Goal: Information Seeking & Learning: Learn about a topic

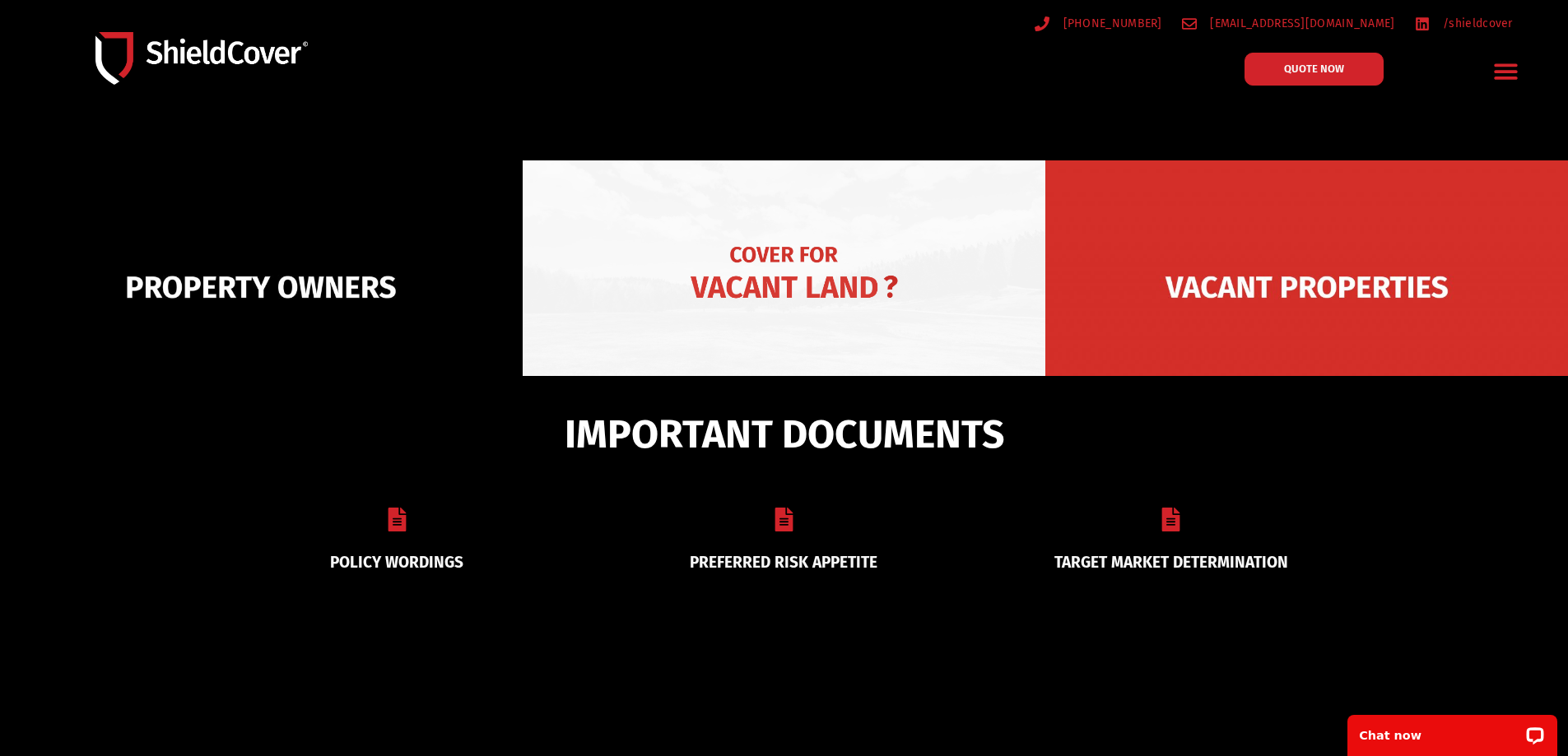
scroll to position [247, 0]
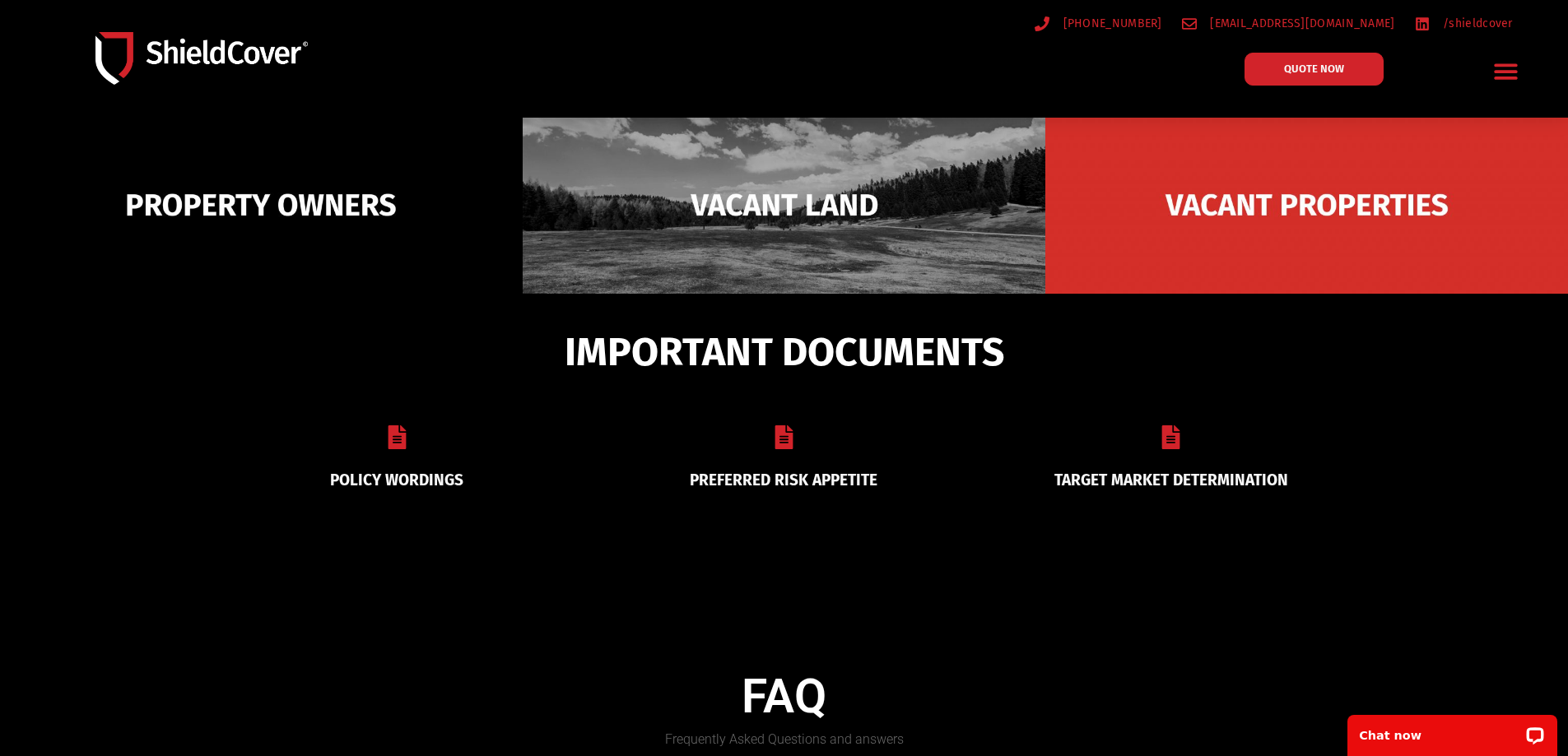
click at [1165, 470] on link "TARGET MARKET DETERMINATION" at bounding box center [1171, 480] width 233 height 19
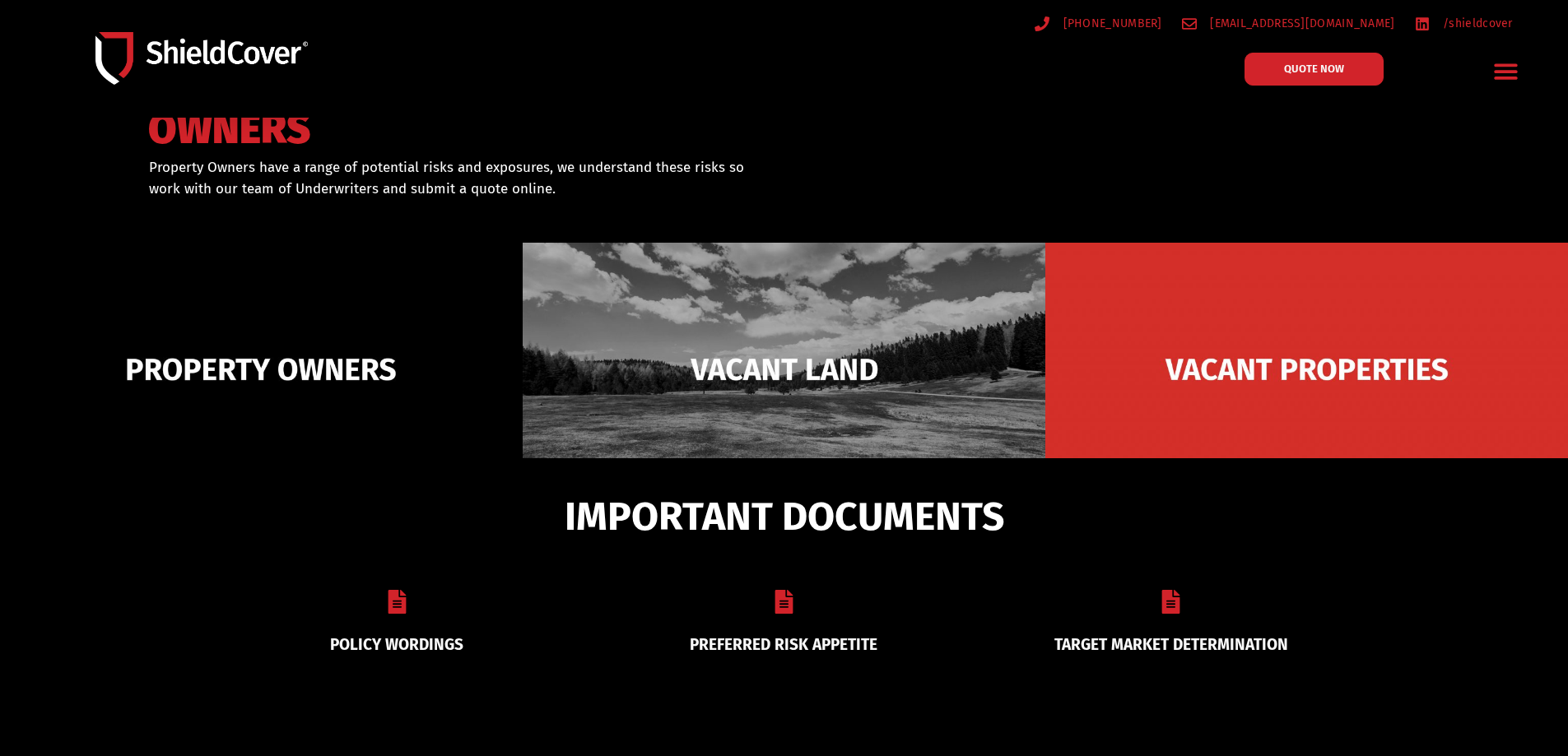
scroll to position [0, 0]
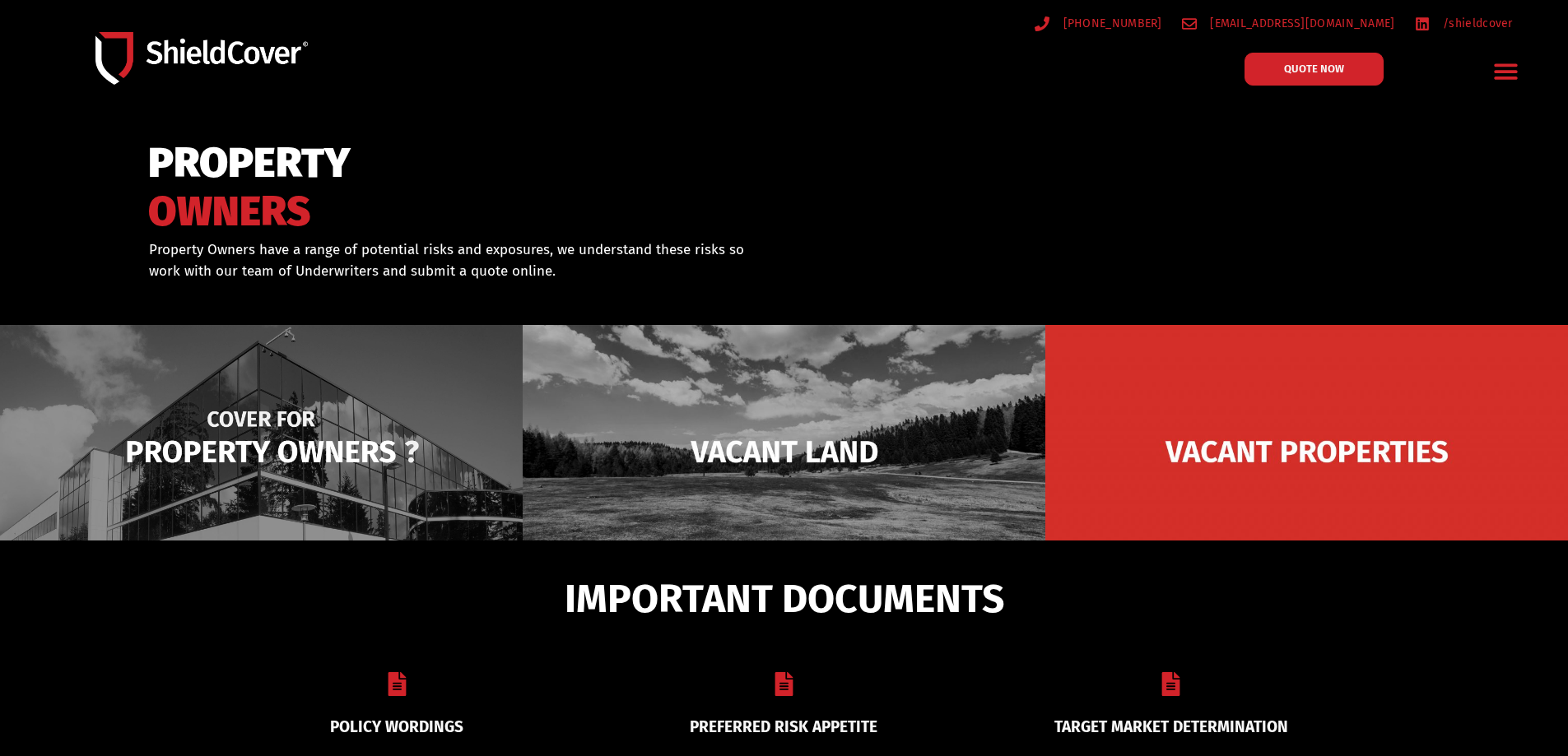
click at [213, 385] on img at bounding box center [261, 451] width 523 height 253
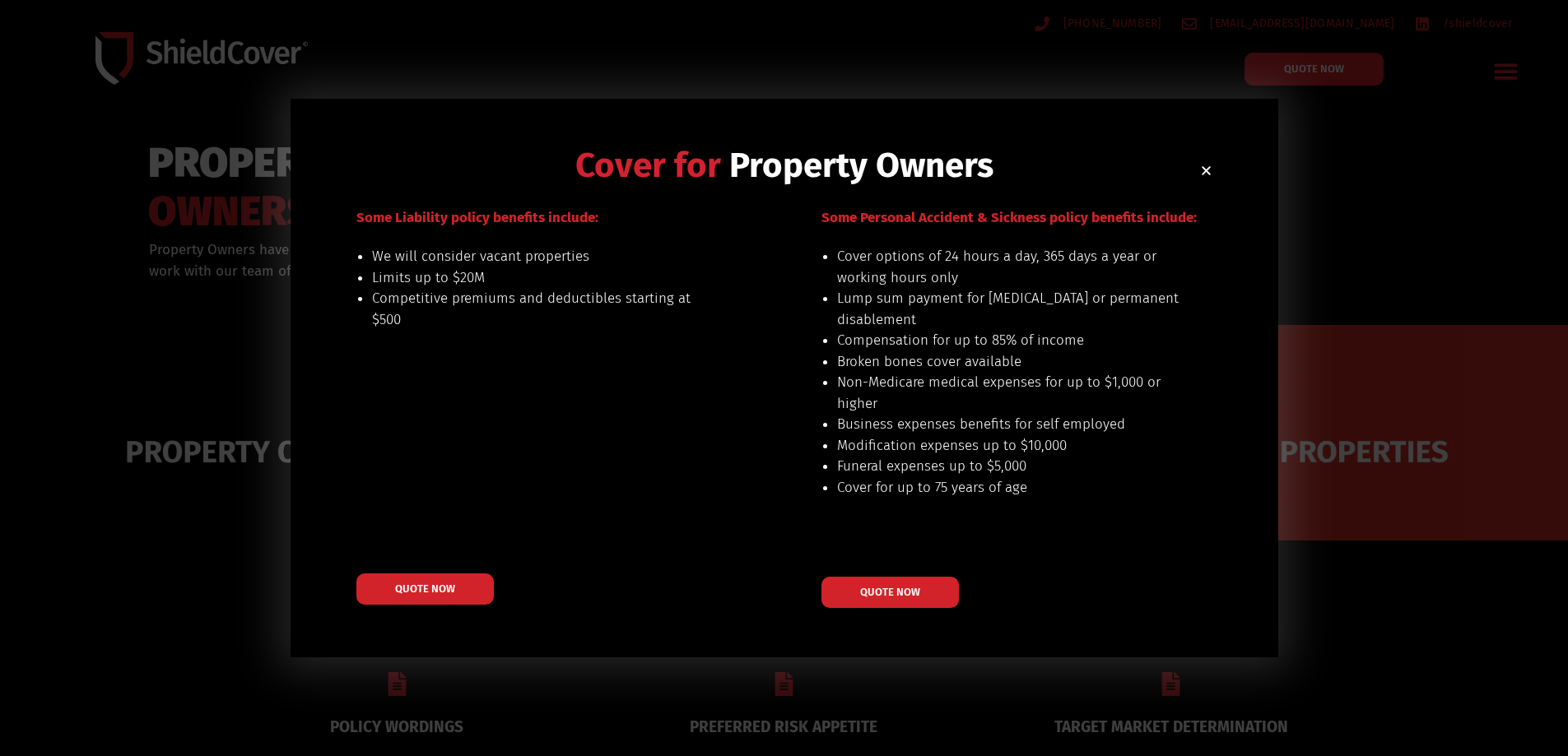
click at [1312, 133] on div "Cover for Property Owners Our preferred risks include: buildings up to $20M val…" at bounding box center [784, 378] width 1568 height 756
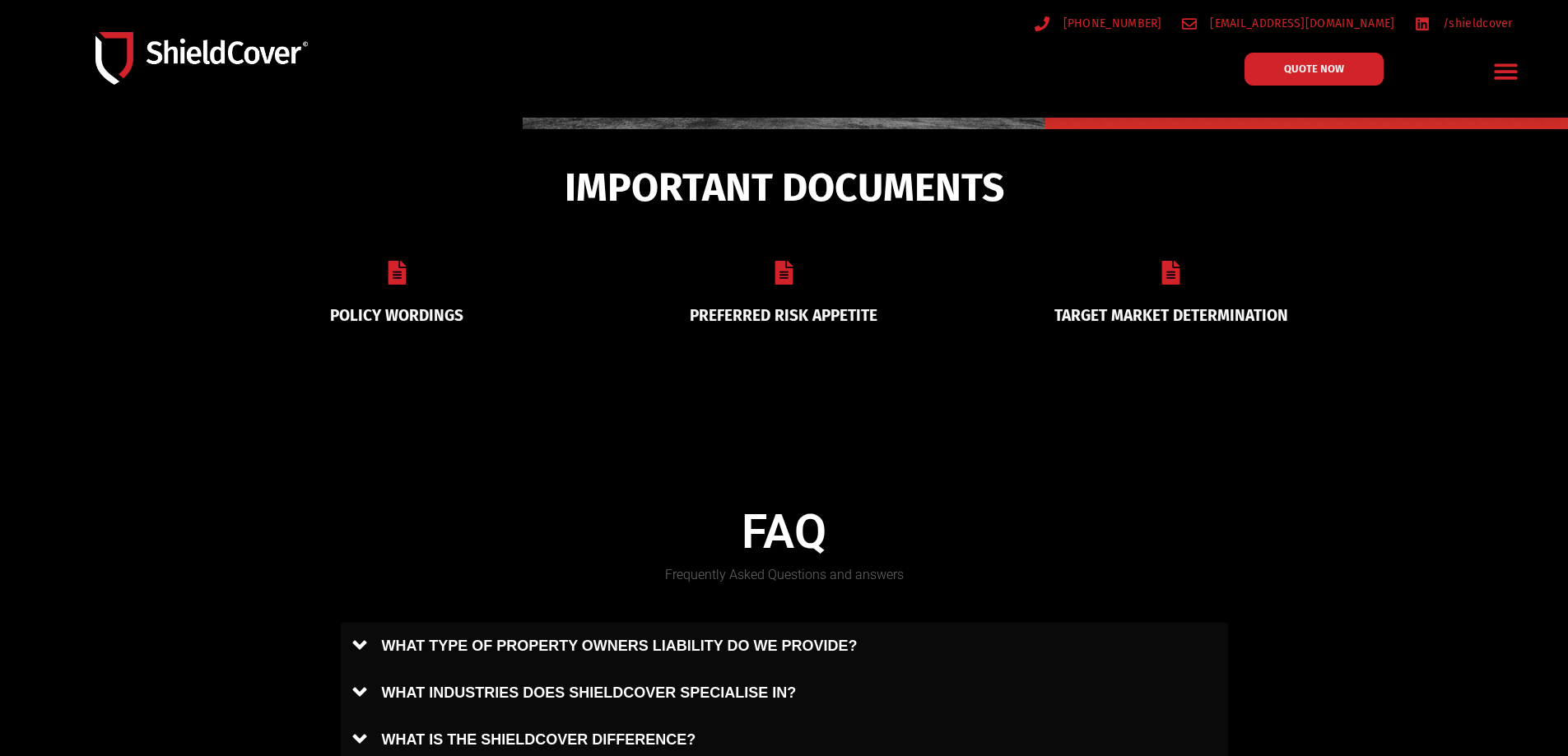
scroll to position [905, 0]
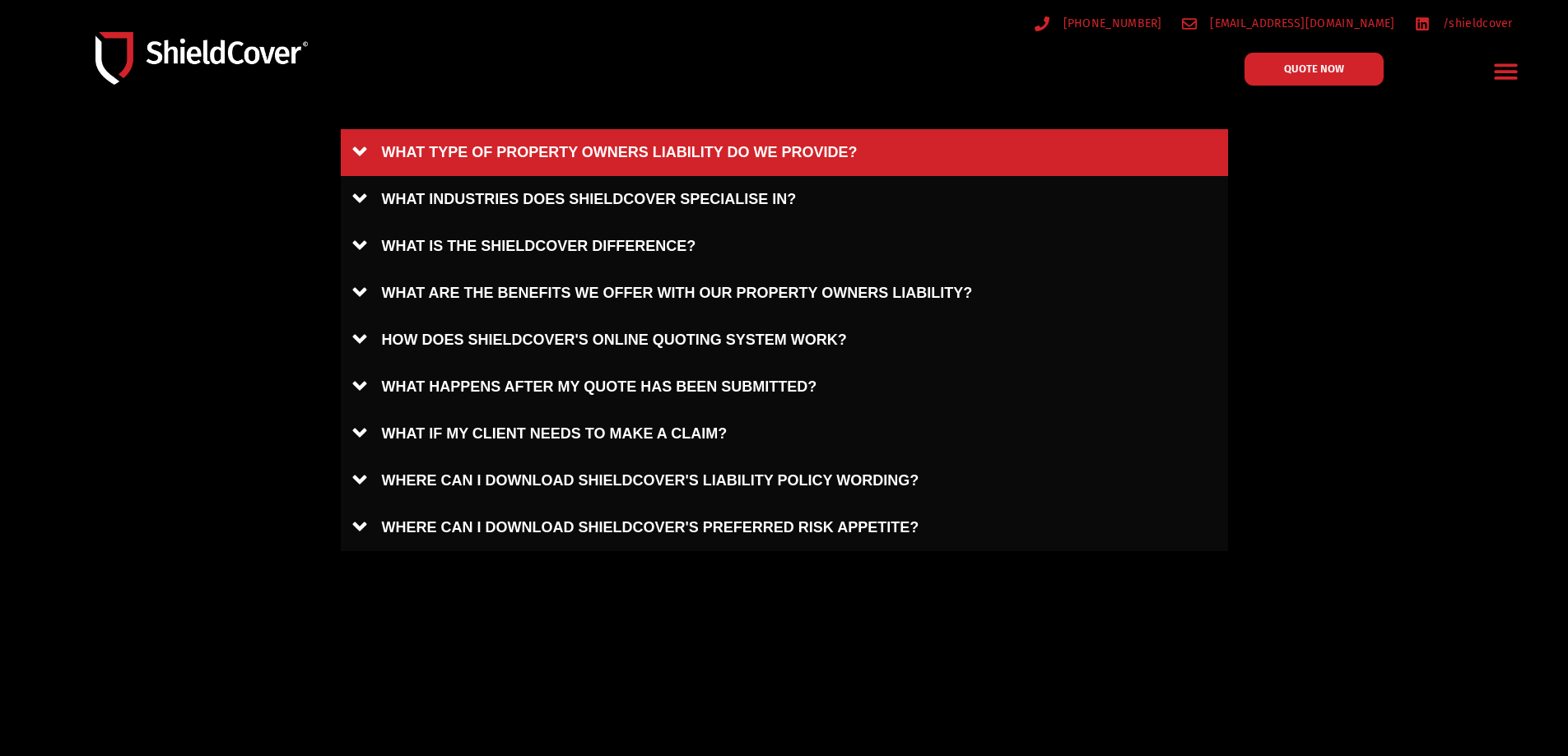
click at [494, 146] on link "WHAT TYPE OF PROPERTY OWNERS LIABILITY DO WE PROVIDE?" at bounding box center [784, 153] width 887 height 47
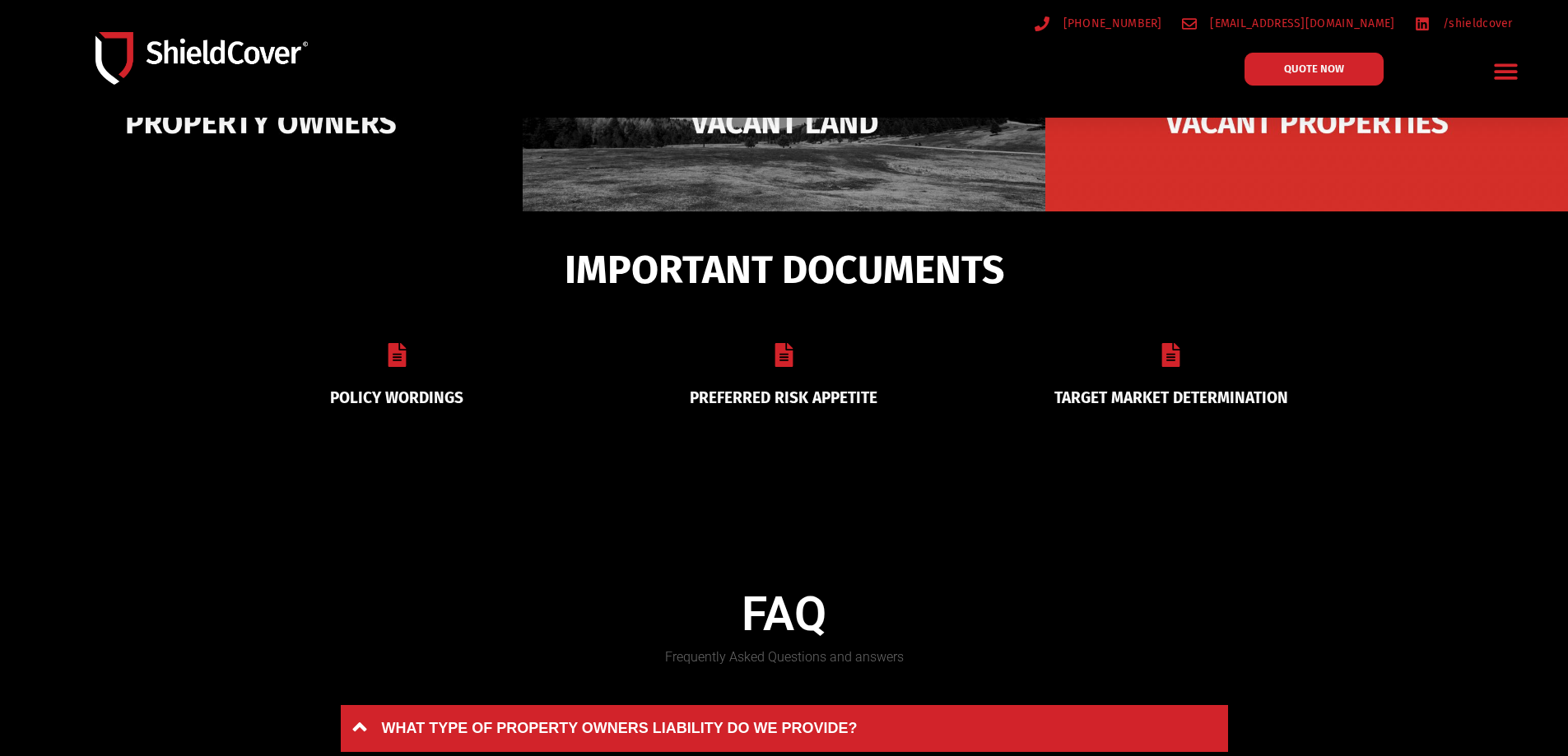
scroll to position [411, 0]
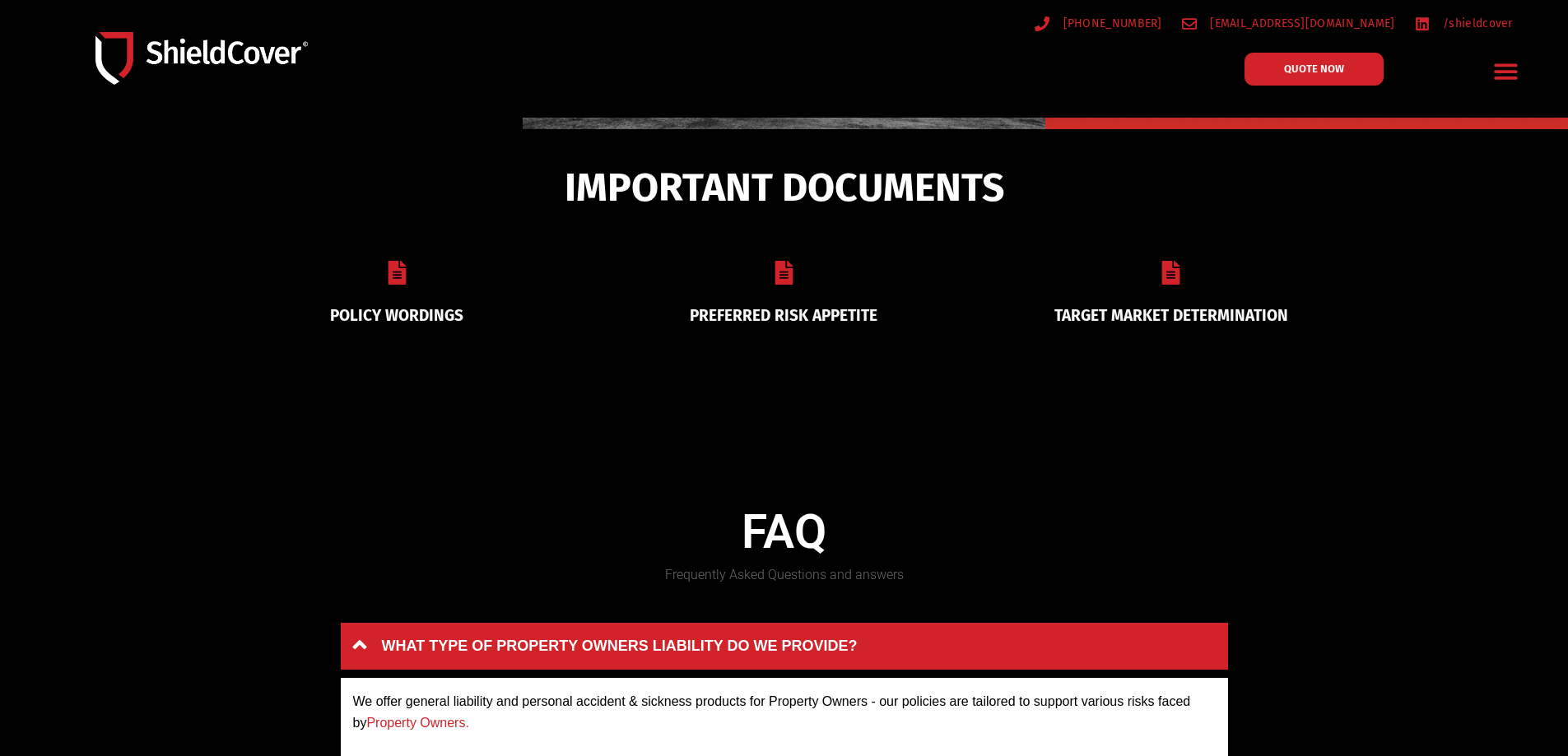
click at [780, 307] on link "PREFERRED RISK APPETITE" at bounding box center [784, 316] width 188 height 19
click at [1501, 70] on icon "Menu Toggle" at bounding box center [1505, 71] width 26 height 26
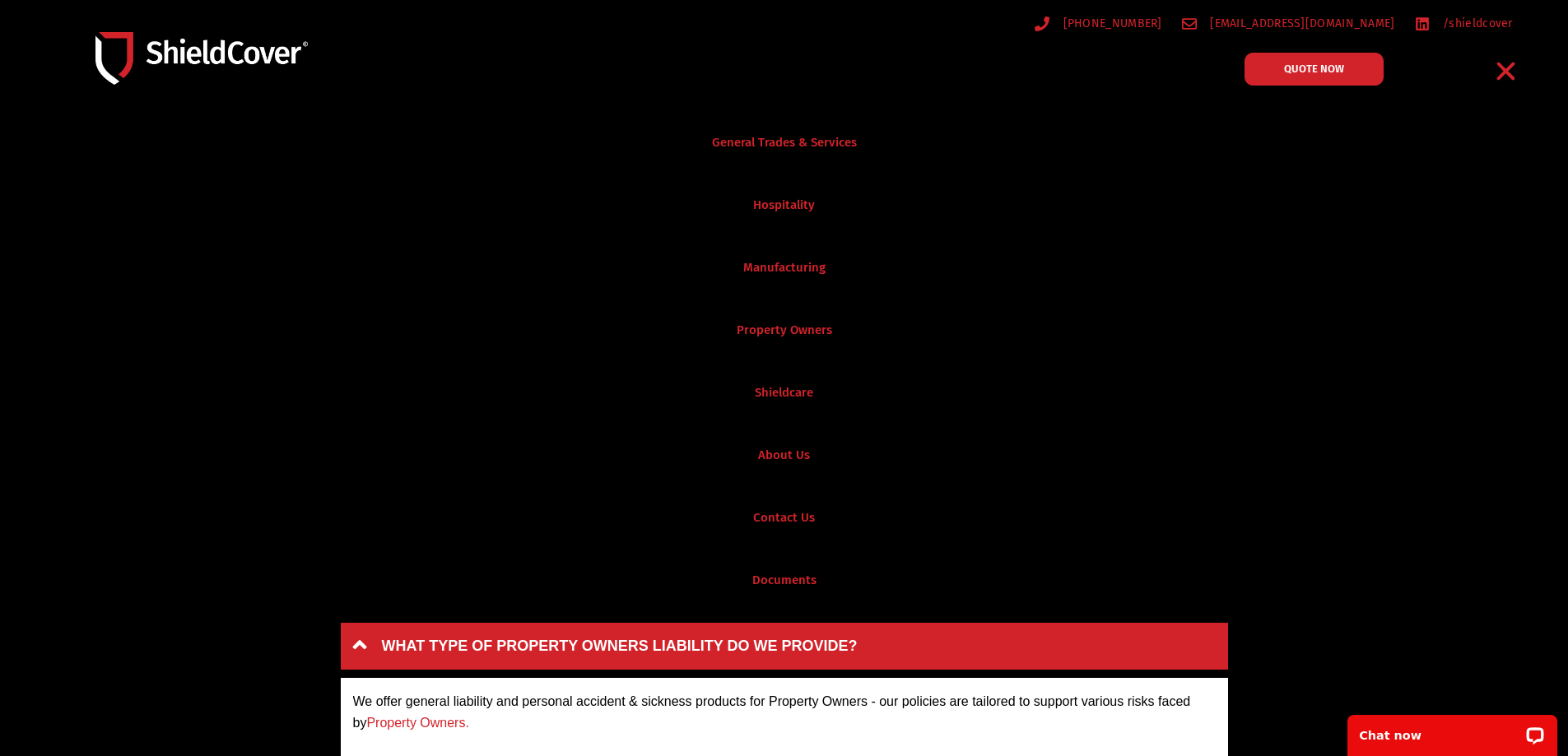
scroll to position [658, 0]
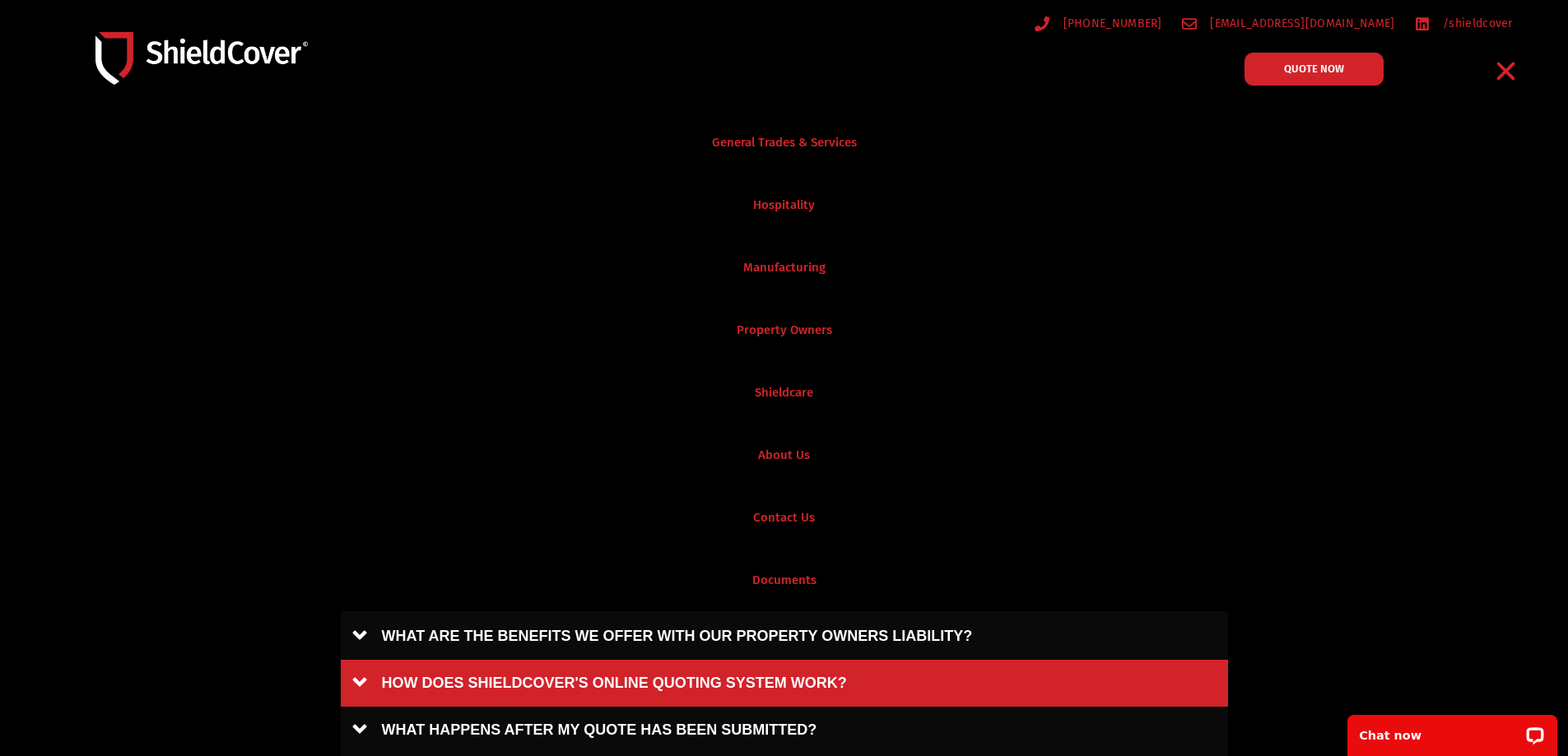
click at [713, 666] on link "HOW DOES SHIELDCOVER'S ONLINE QUOTING SYSTEM WORK?" at bounding box center [784, 683] width 887 height 47
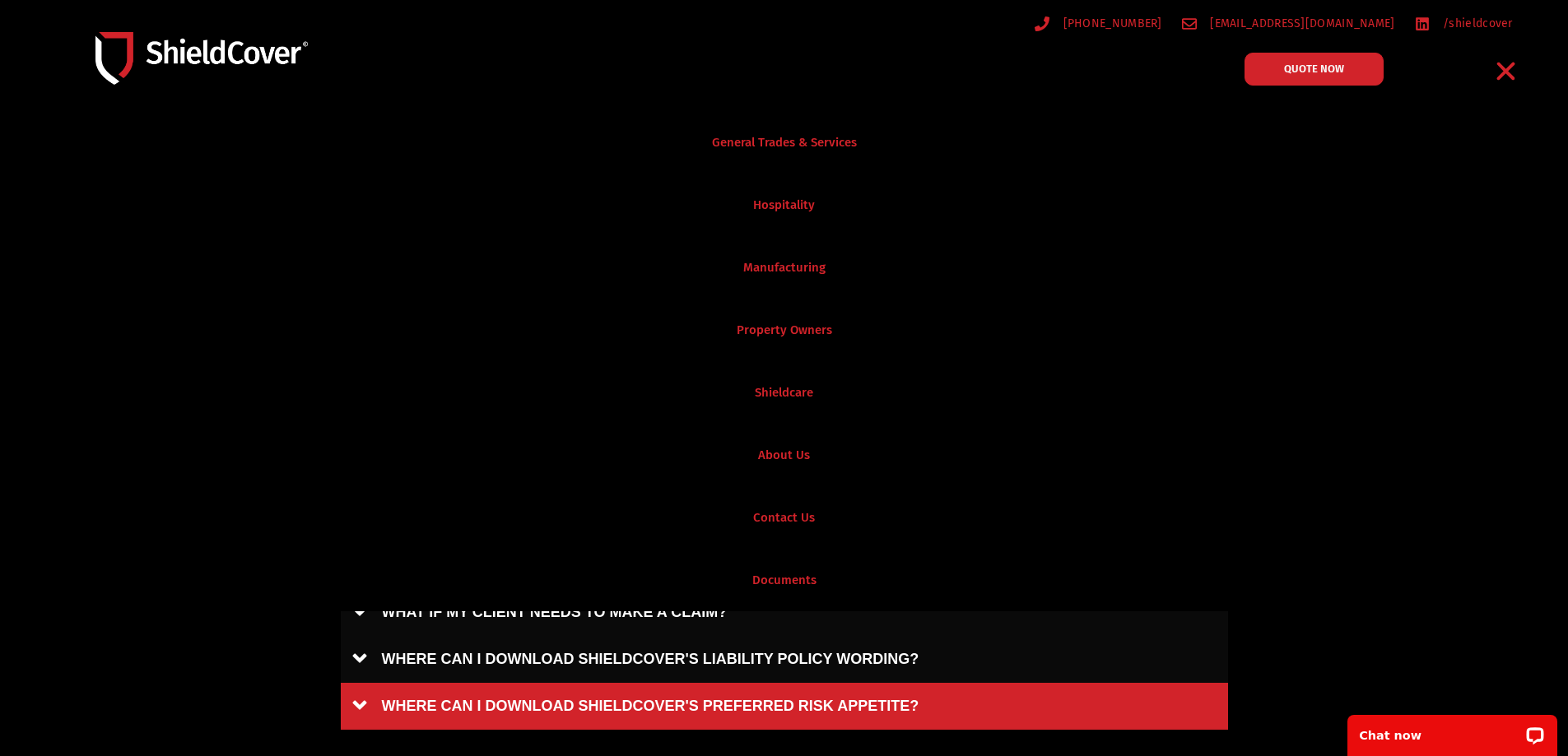
scroll to position [741, 0]
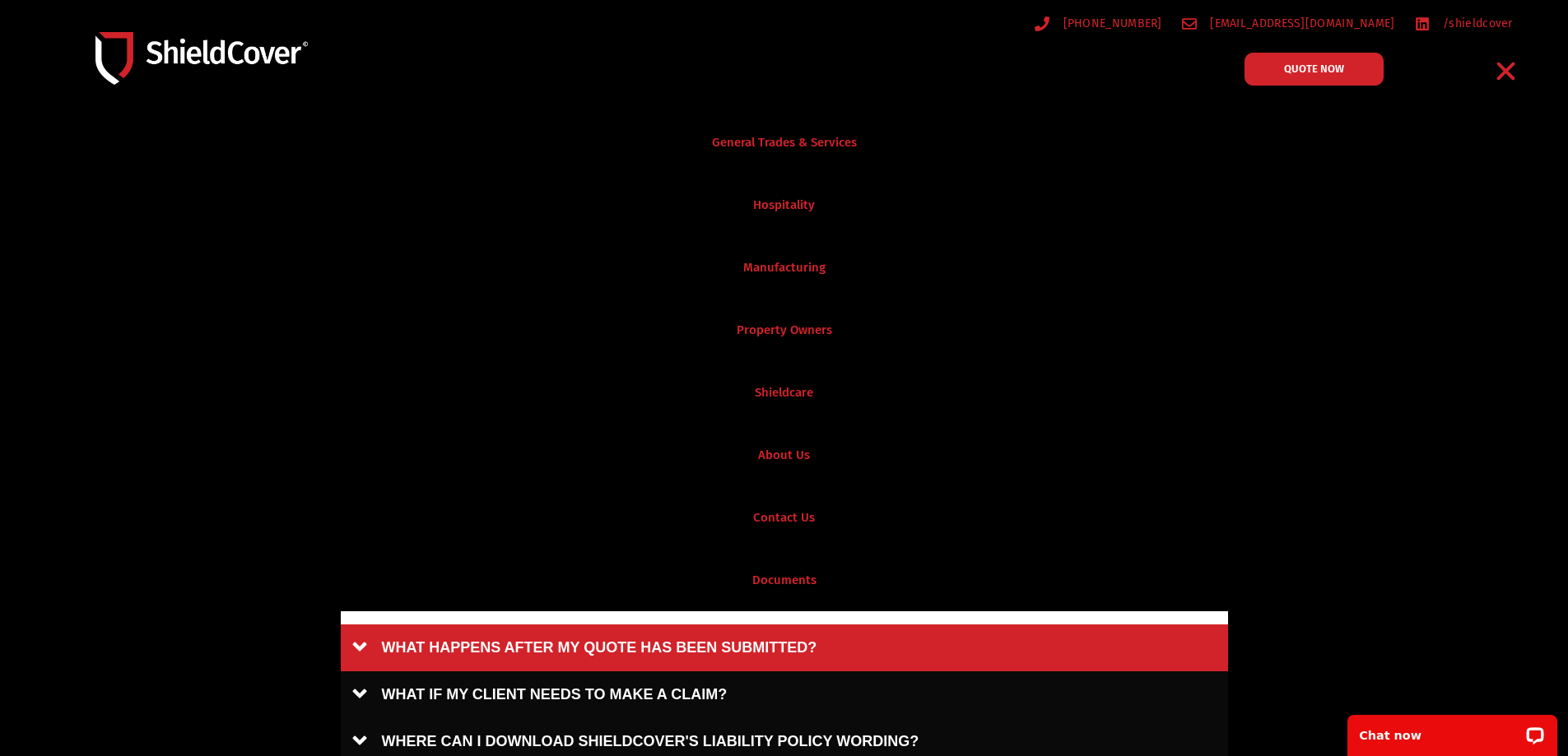
click at [745, 648] on link "WHAT HAPPENS AFTER MY QUOTE HAS BEEN SUBMITTED?" at bounding box center [784, 648] width 887 height 47
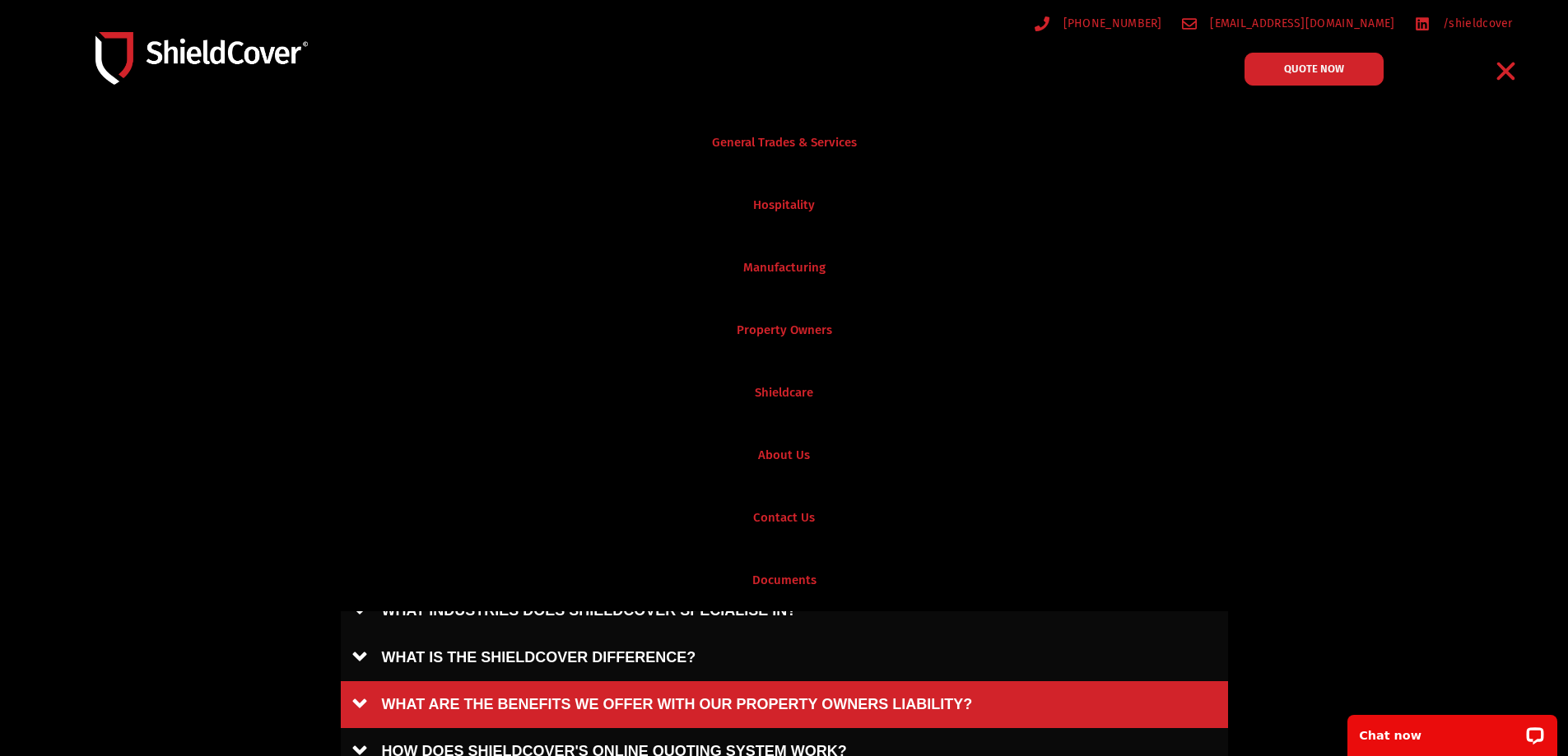
scroll to position [411, 0]
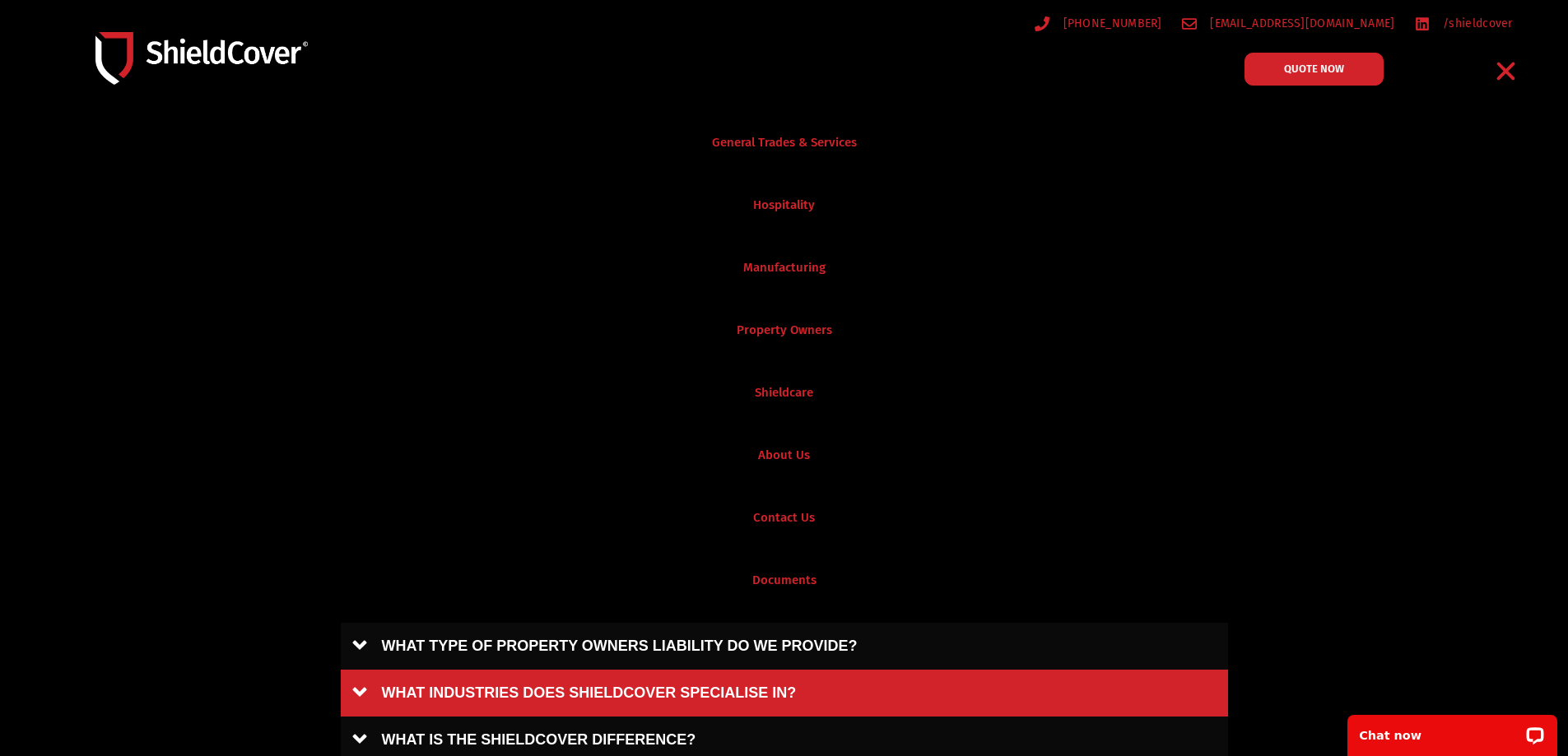
click at [729, 675] on link "WHAT INDUSTRIES DOES SHIELDCOVER SPECIALISE IN?" at bounding box center [784, 693] width 887 height 47
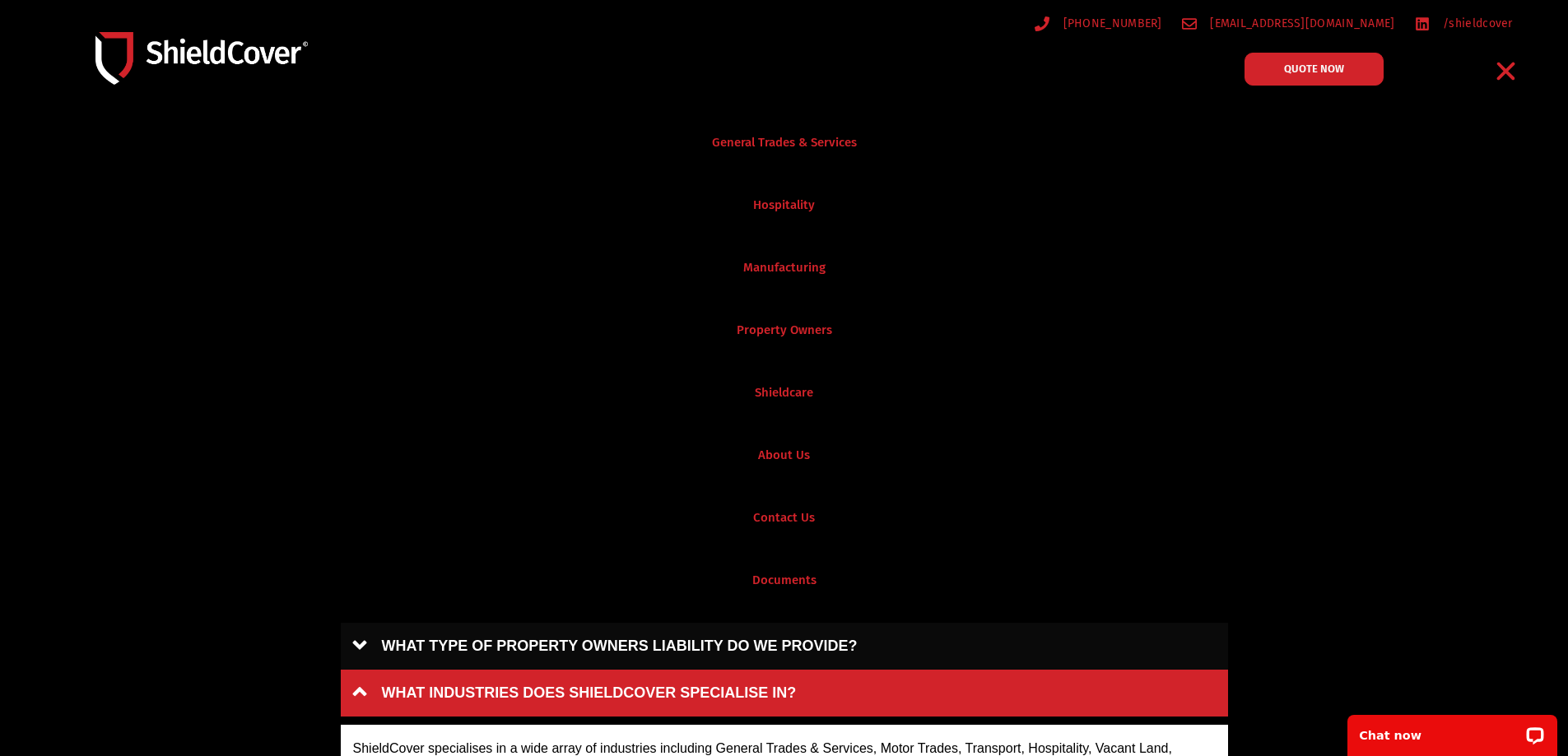
scroll to position [493, 0]
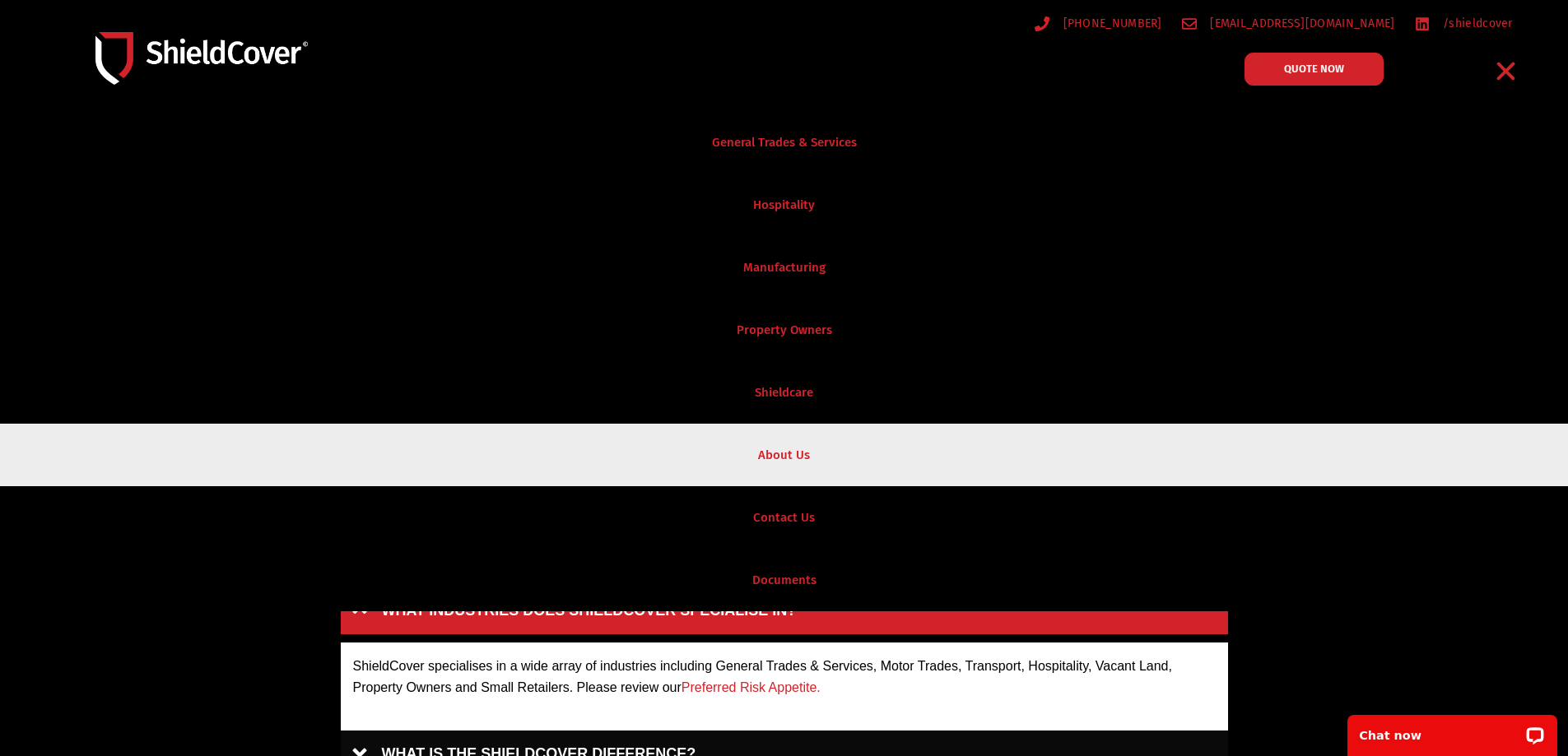
click at [809, 457] on link "About Us" at bounding box center [784, 455] width 1568 height 63
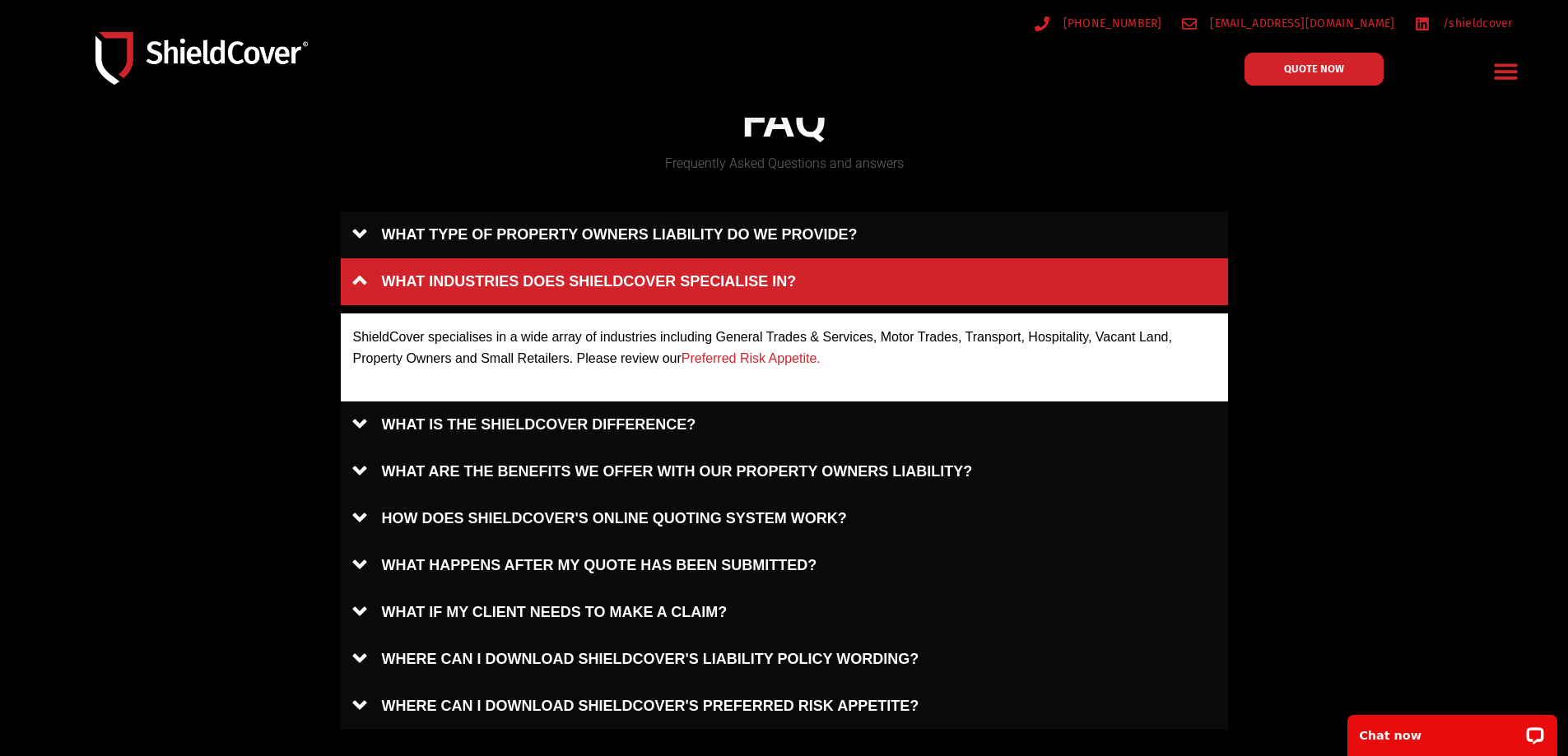
scroll to position [905, 0]
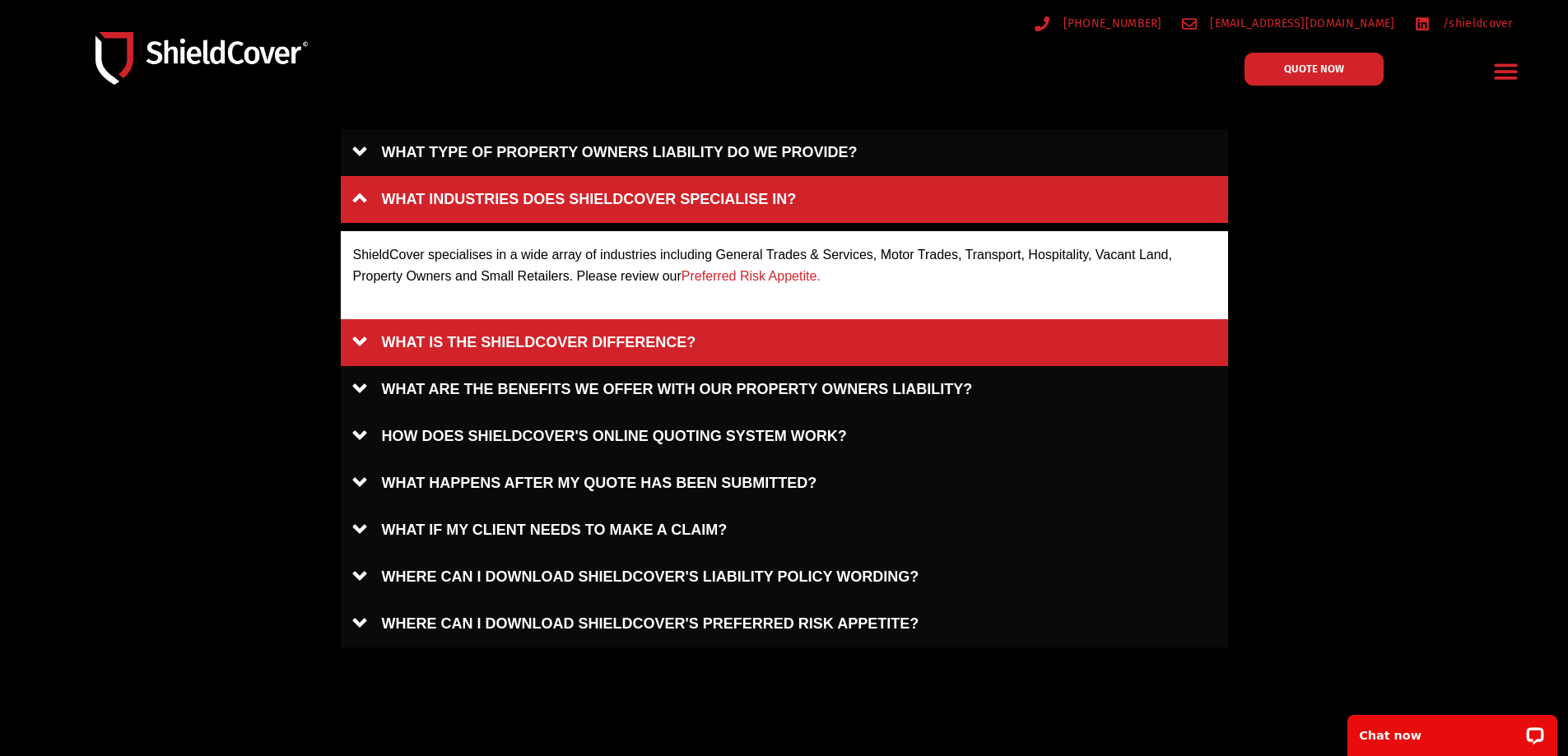
click at [566, 334] on link "WHAT IS THE SHIELDCOVER DIFFERENCE?" at bounding box center [784, 342] width 887 height 47
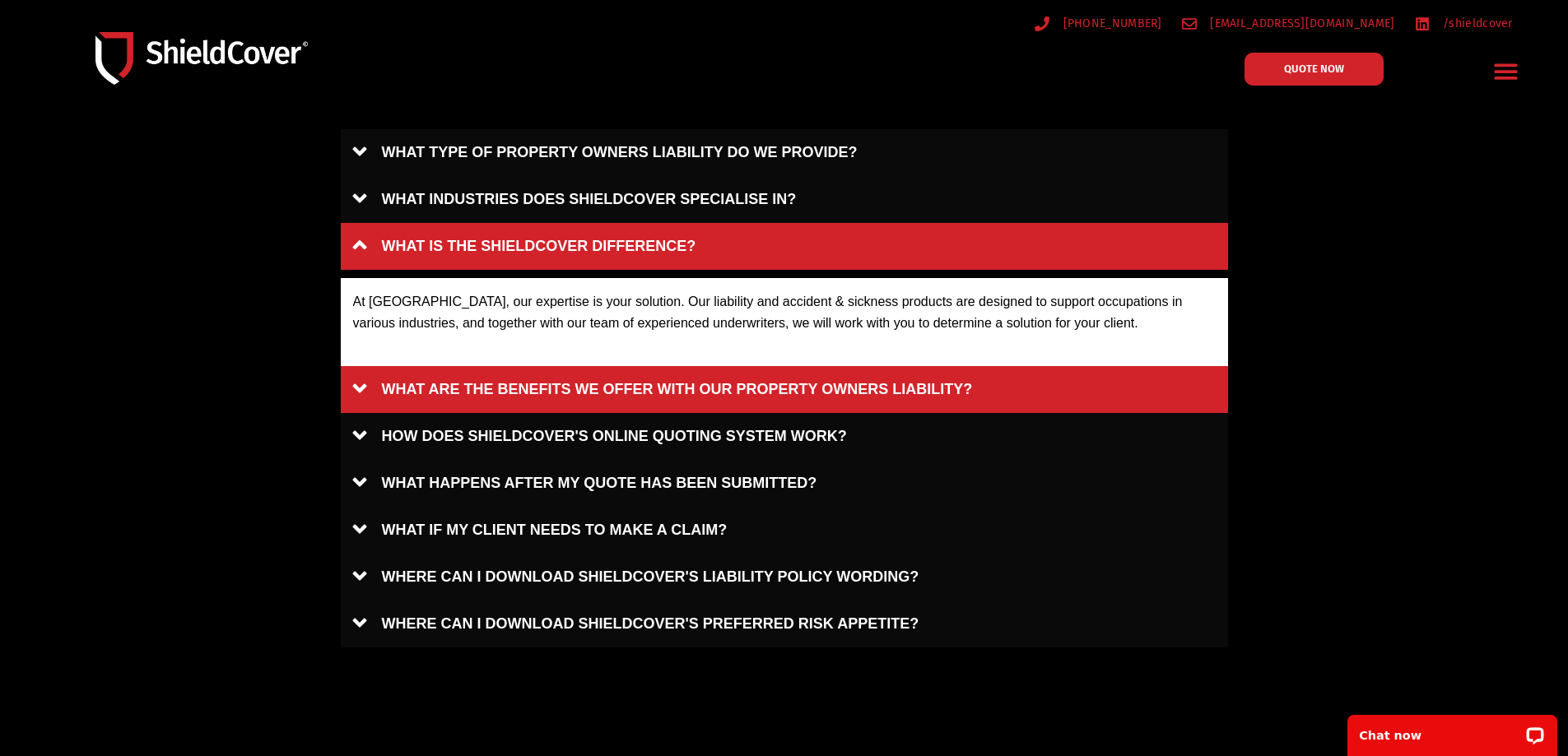
click at [705, 394] on link "WHAT ARE THE BENEFITS WE OFFER WITH OUR PROPERTY OWNERS LIABILITY?" at bounding box center [784, 390] width 887 height 47
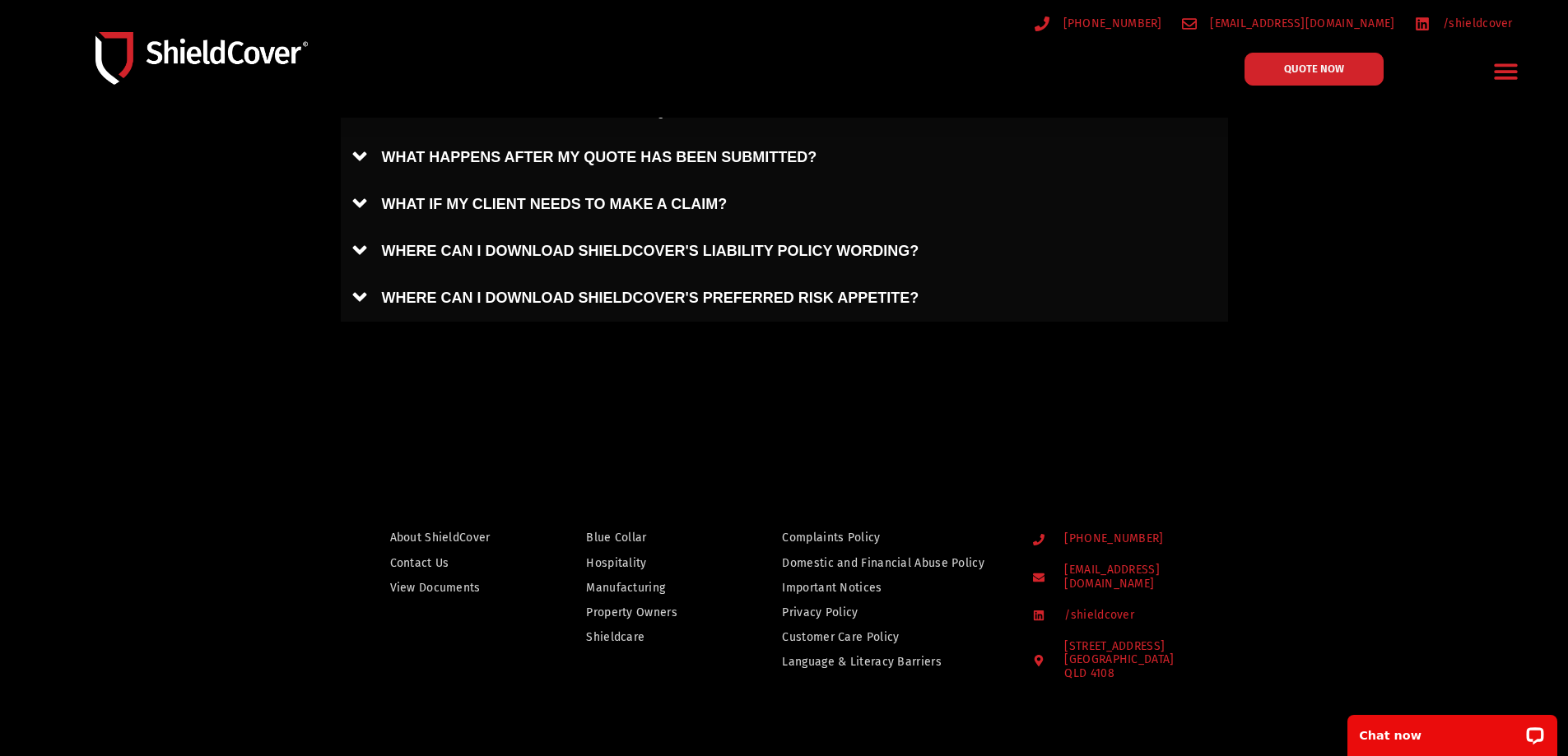
scroll to position [1399, 0]
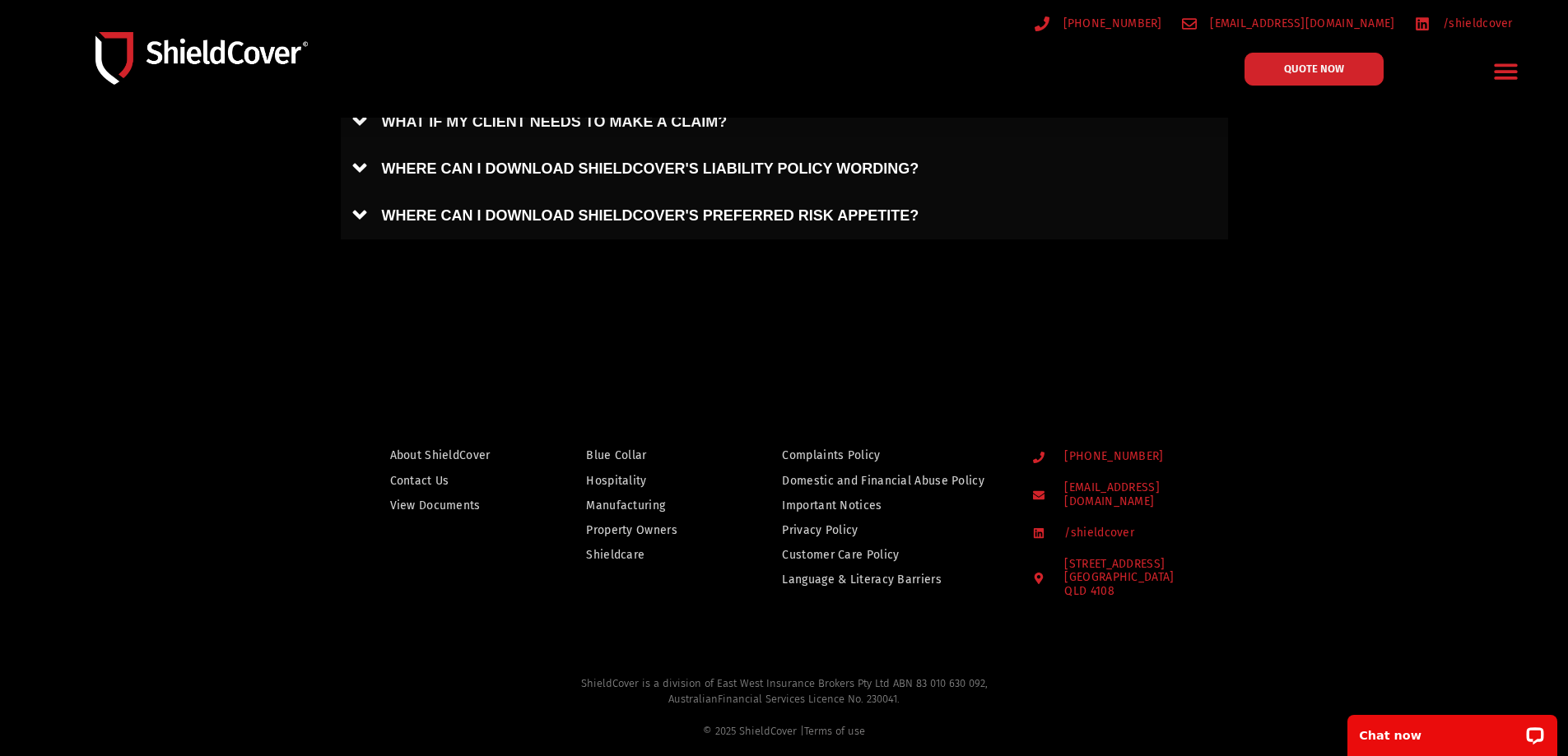
click at [410, 499] on span "View Documents" at bounding box center [435, 505] width 90 height 21
